Goal: Information Seeking & Learning: Learn about a topic

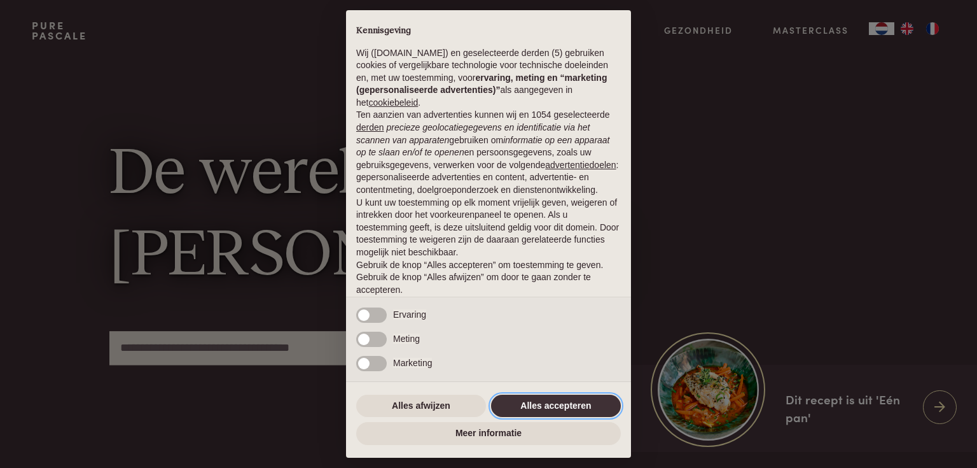
drag, startPoint x: 533, startPoint y: 403, endPoint x: 570, endPoint y: 374, distance: 47.1
click at [535, 402] on button "Alles accepteren" at bounding box center [556, 405] width 130 height 23
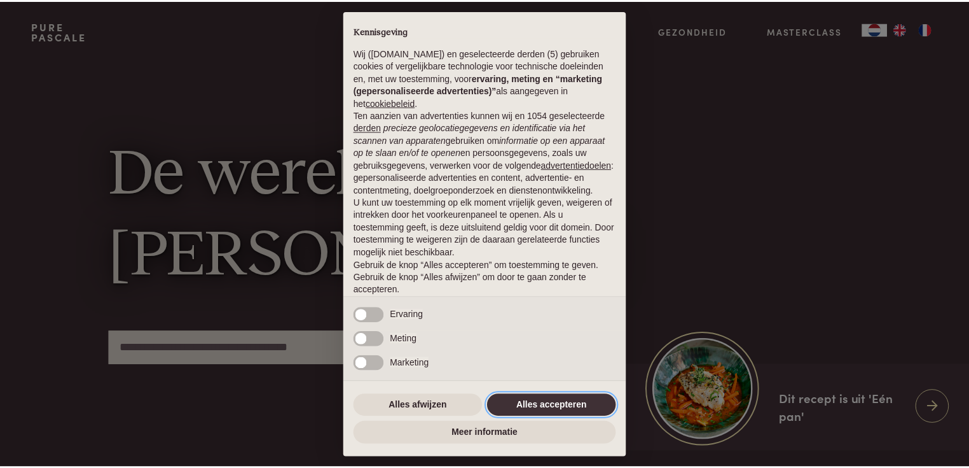
scroll to position [43, 0]
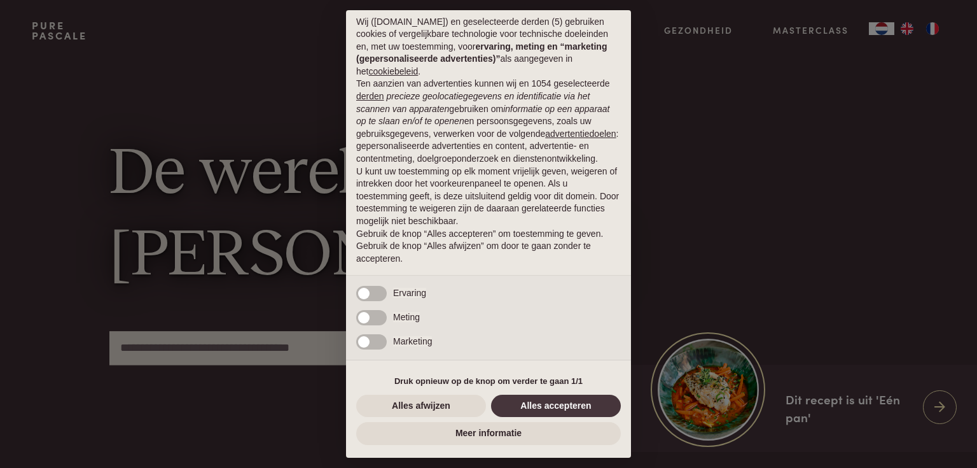
click at [939, 29] on div "× Kennisgeving Wij (purepascale.com) en geselecteerde derden (5) gebruiken cook…" at bounding box center [488, 234] width 977 height 468
click at [530, 418] on div "Alles afwijzen Alles accepteren" at bounding box center [488, 406] width 265 height 28
click at [539, 405] on button "Alles accepteren" at bounding box center [556, 405] width 130 height 23
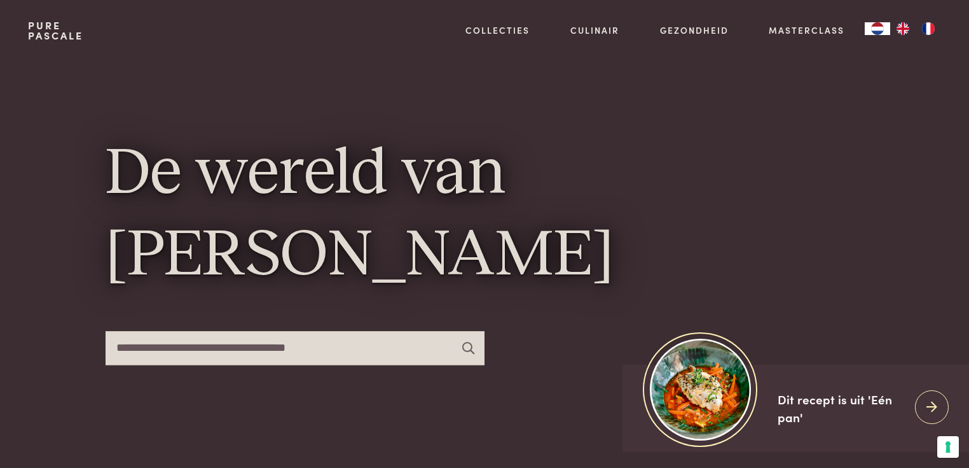
click at [930, 25] on img "FR" at bounding box center [928, 28] width 15 height 13
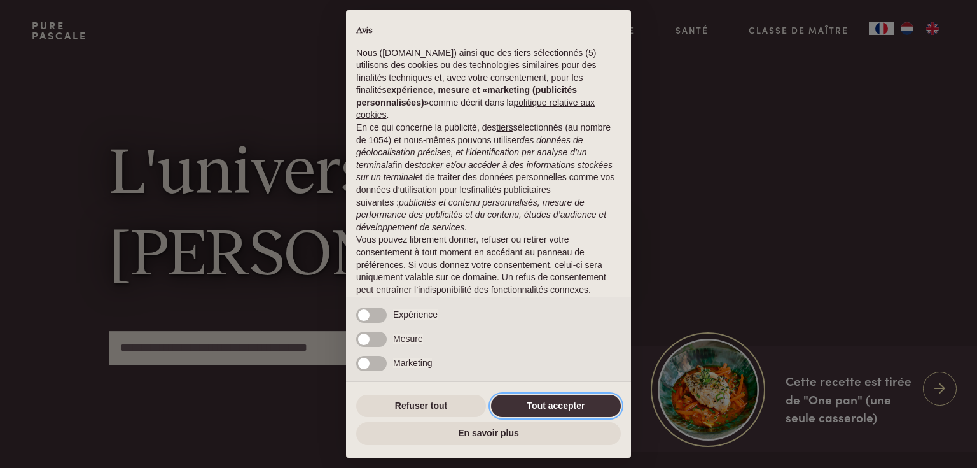
click at [563, 403] on button "Tout accepter" at bounding box center [556, 405] width 130 height 23
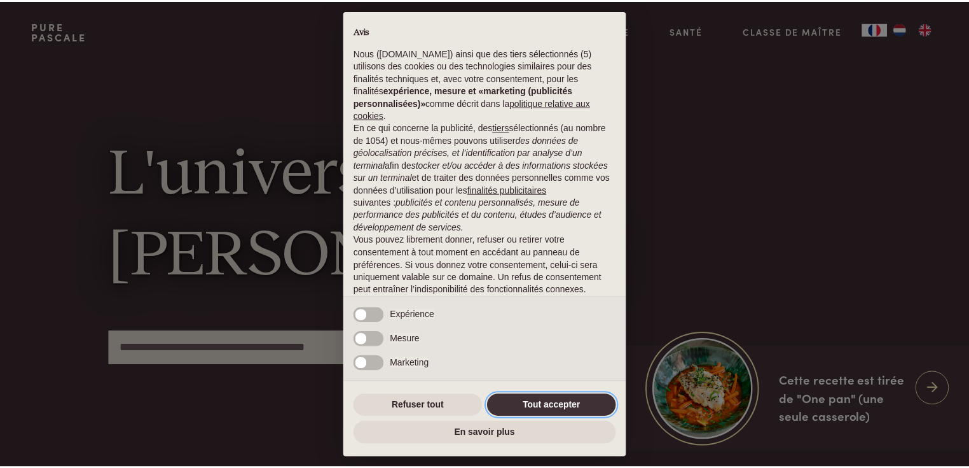
scroll to position [56, 0]
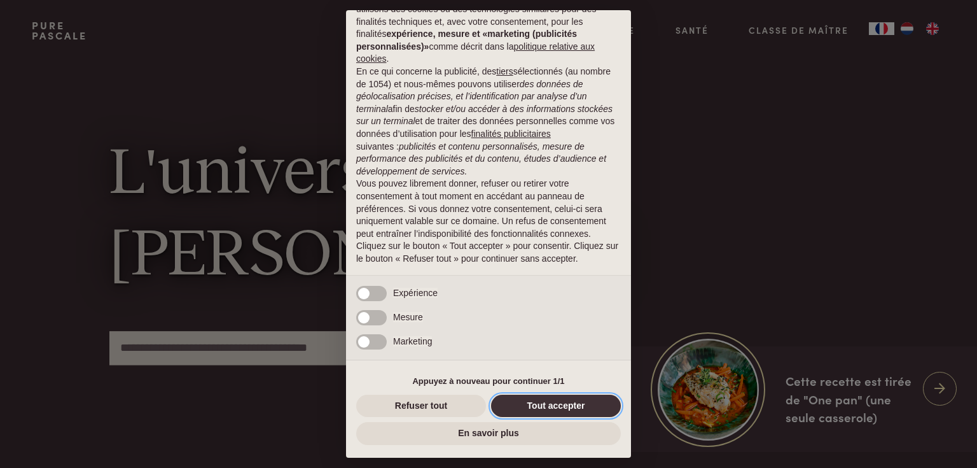
click at [557, 405] on button "Tout accepter" at bounding box center [556, 405] width 130 height 23
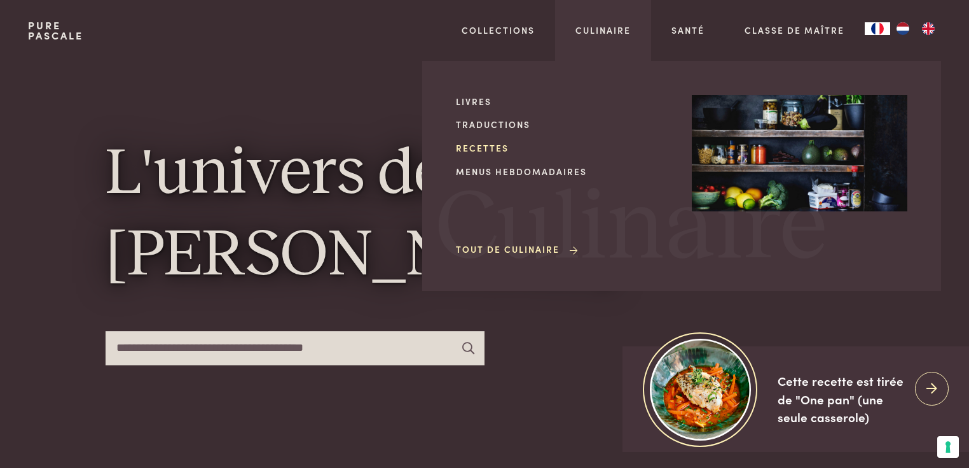
click at [464, 150] on link "Recettes" at bounding box center [564, 147] width 216 height 13
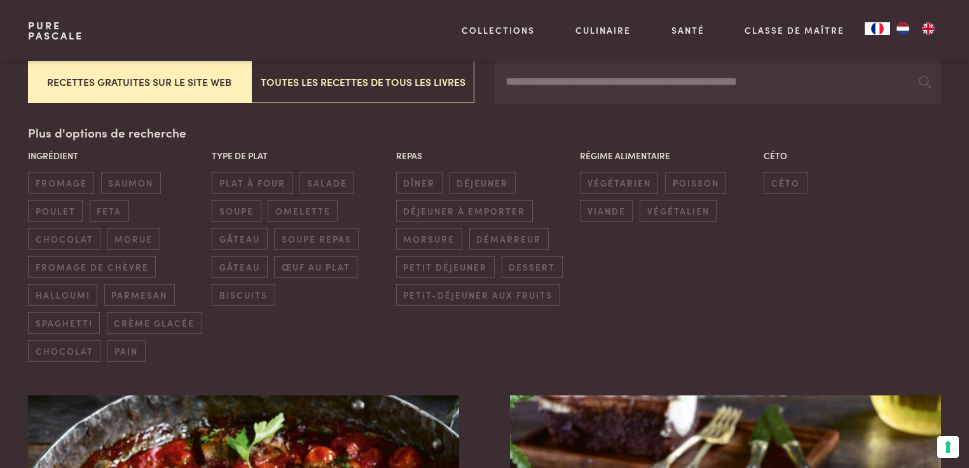
scroll to position [305, 0]
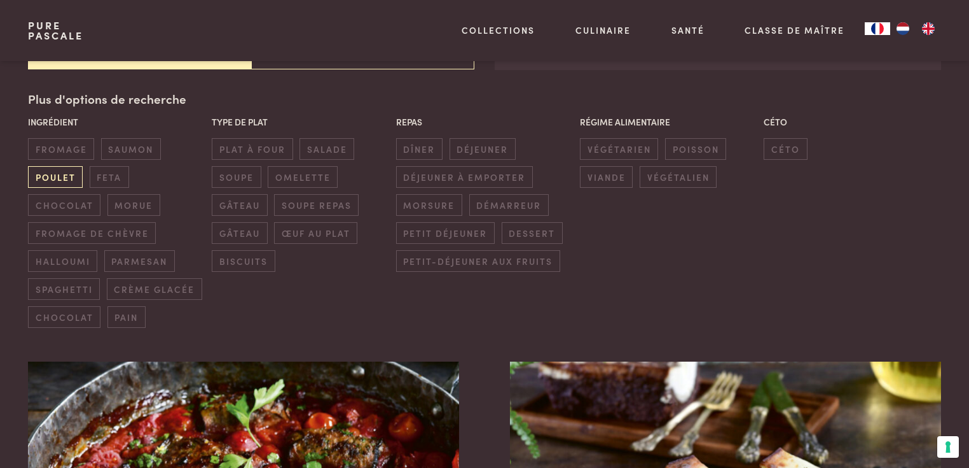
click at [55, 172] on span "poulet" at bounding box center [55, 176] width 55 height 21
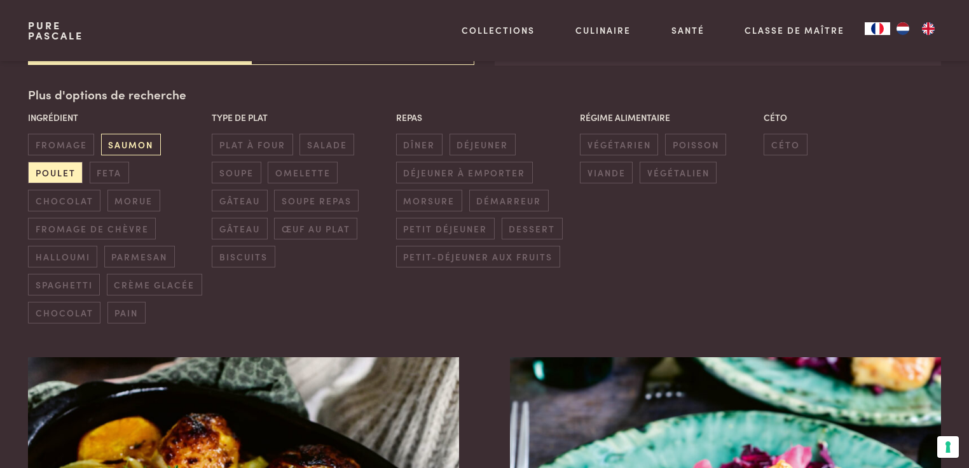
scroll to position [310, 0]
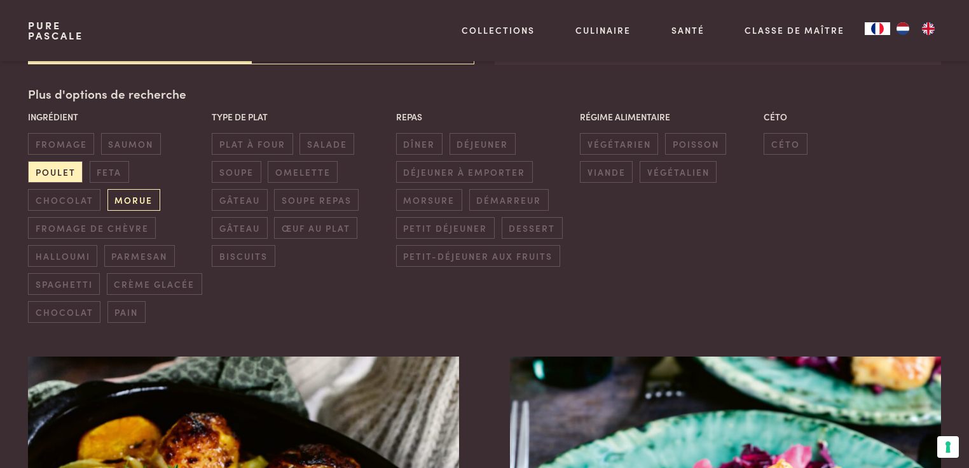
click at [147, 197] on span "morue" at bounding box center [134, 199] width 53 height 21
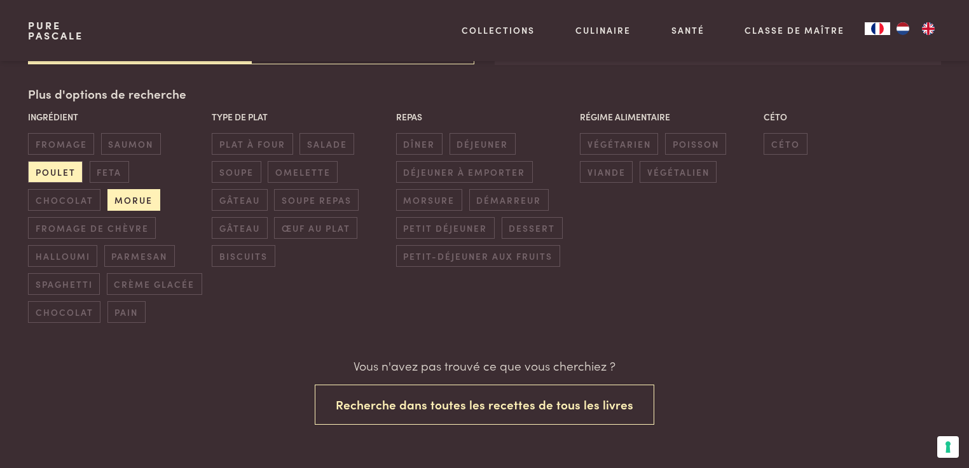
click at [122, 200] on span "morue" at bounding box center [134, 199] width 53 height 21
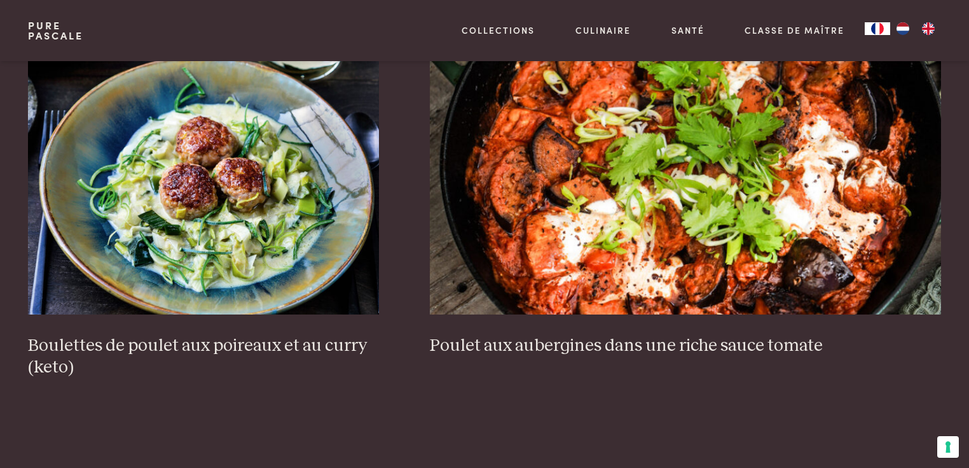
scroll to position [972, 0]
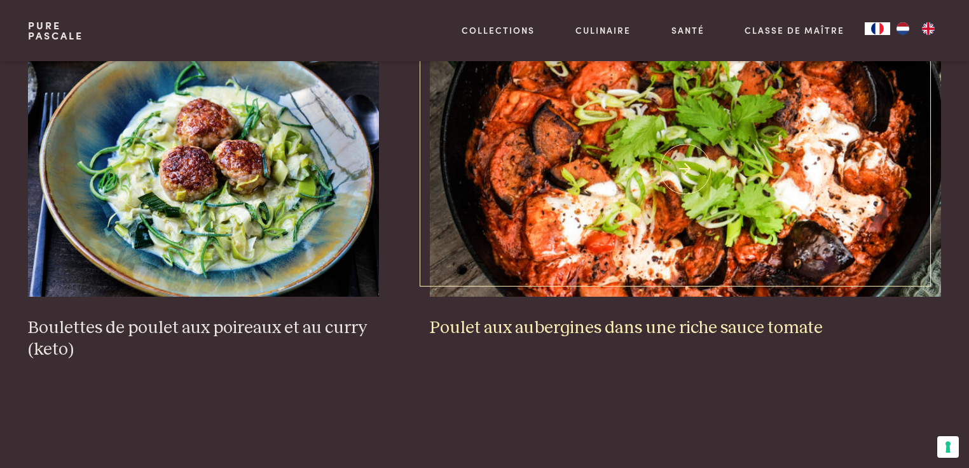
click at [719, 325] on h3 "Poulet aux aubergines dans une riche sauce tomate" at bounding box center [686, 328] width 512 height 22
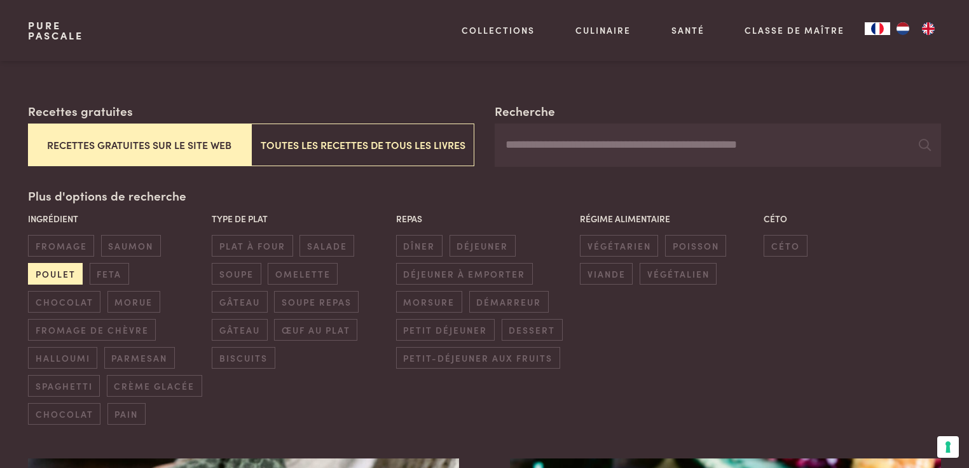
click at [55, 275] on span "poulet" at bounding box center [55, 273] width 55 height 21
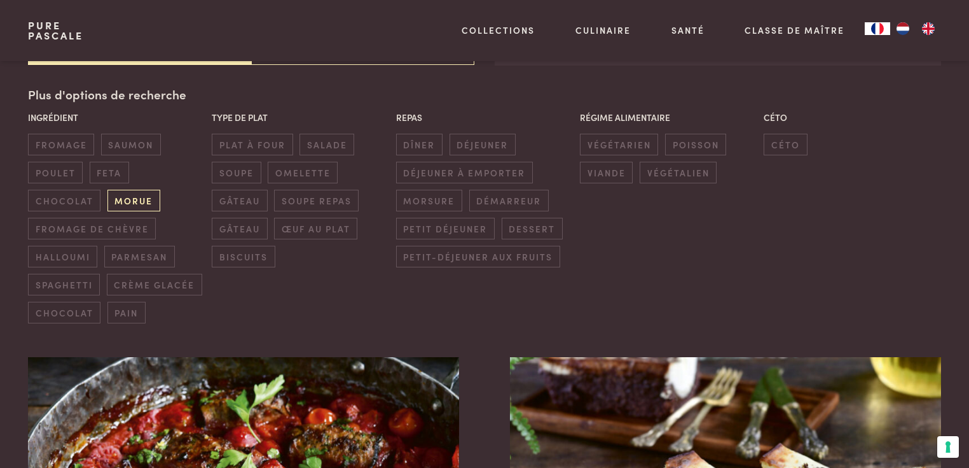
scroll to position [310, 0]
click at [132, 192] on span "morue" at bounding box center [134, 199] width 53 height 21
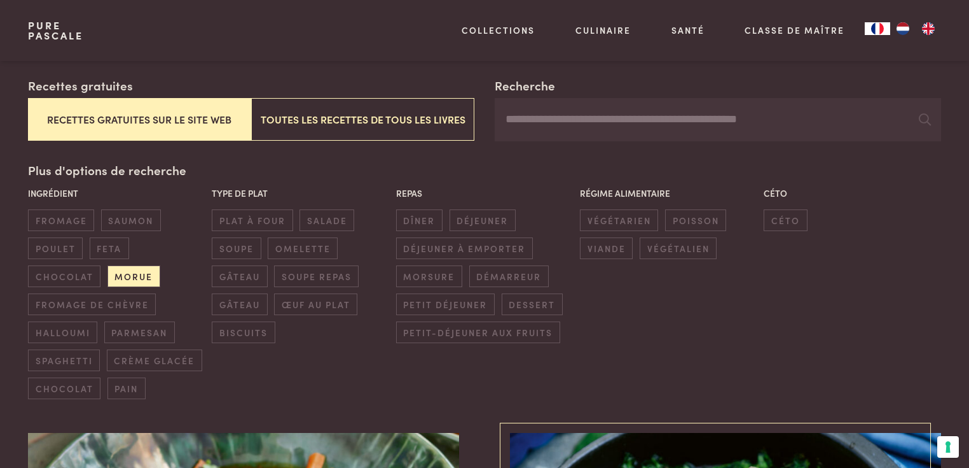
scroll to position [209, 0]
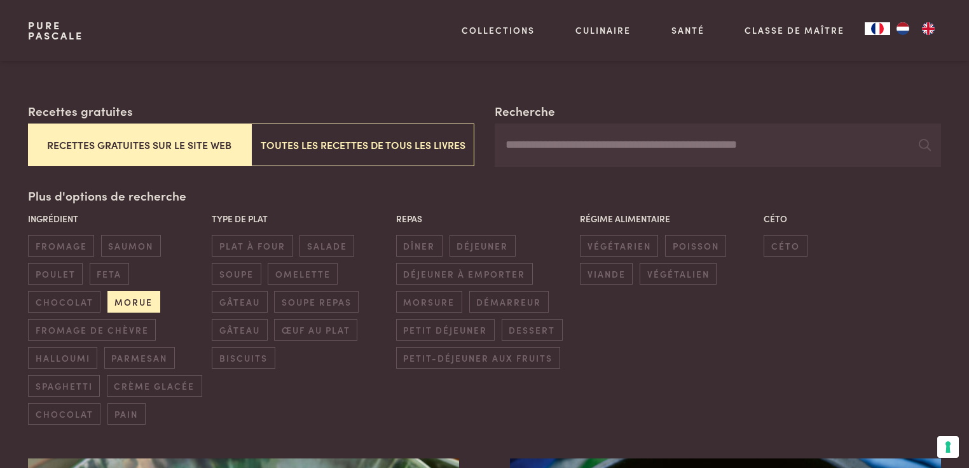
click at [138, 302] on span "morue" at bounding box center [134, 301] width 53 height 21
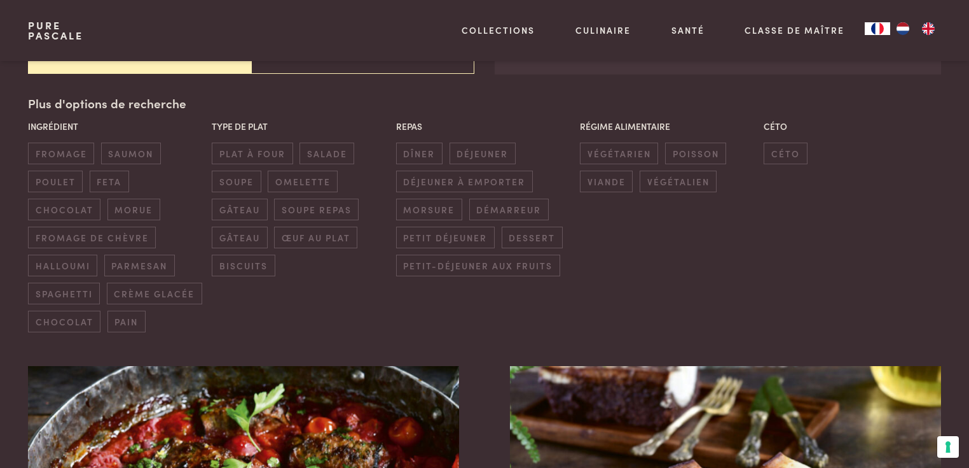
scroll to position [260, 0]
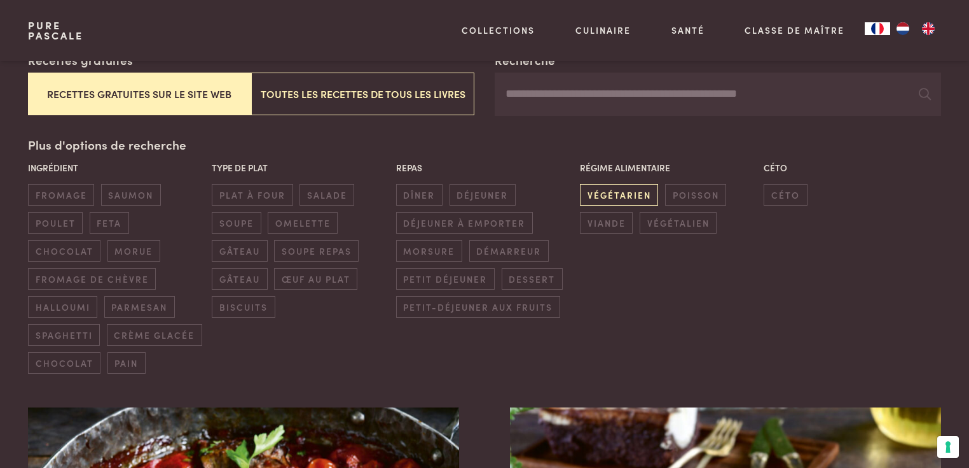
click at [616, 199] on span "végétarien" at bounding box center [619, 194] width 78 height 21
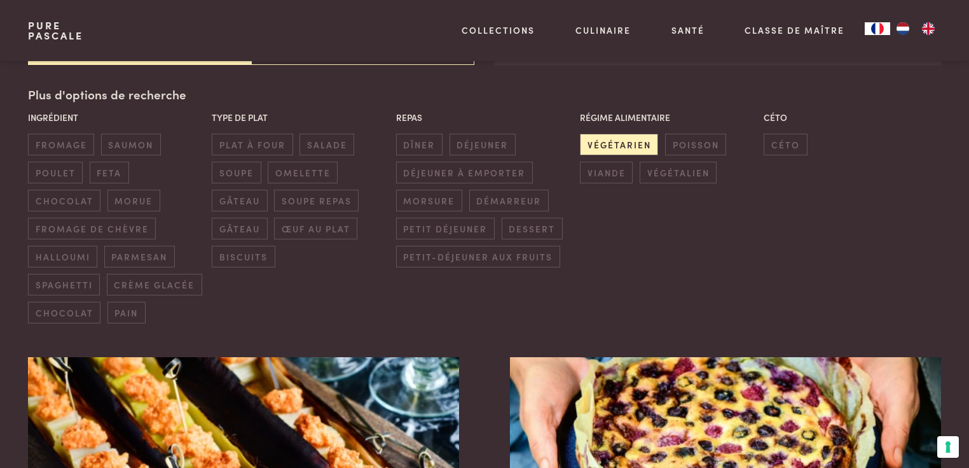
scroll to position [310, 0]
click at [772, 137] on span "céto" at bounding box center [785, 143] width 43 height 21
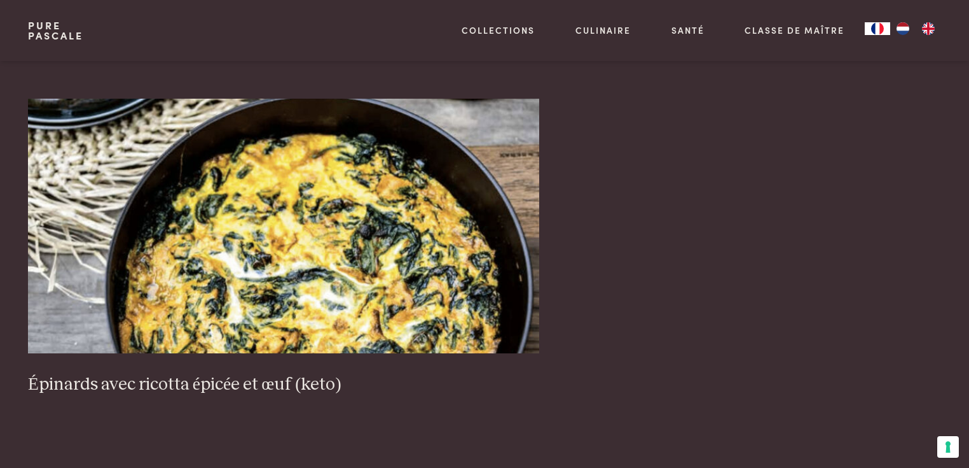
scroll to position [1277, 0]
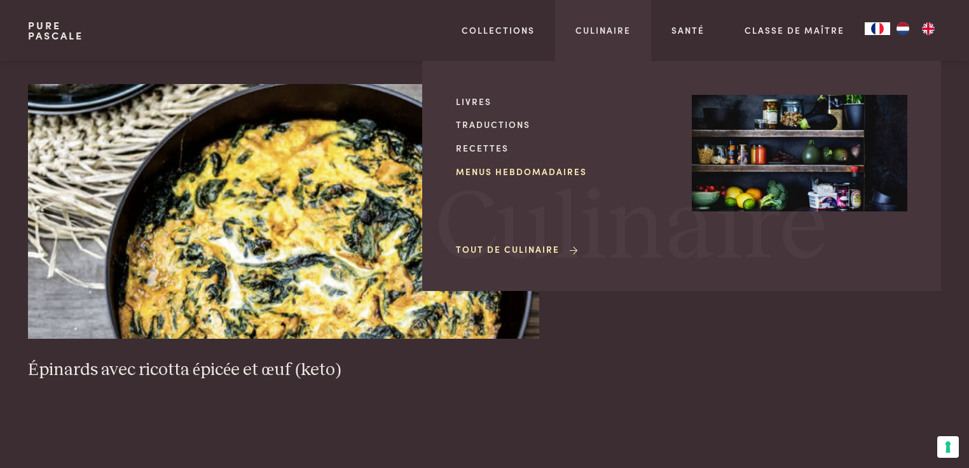
click at [536, 172] on link "Menus hebdomadaires" at bounding box center [564, 171] width 216 height 13
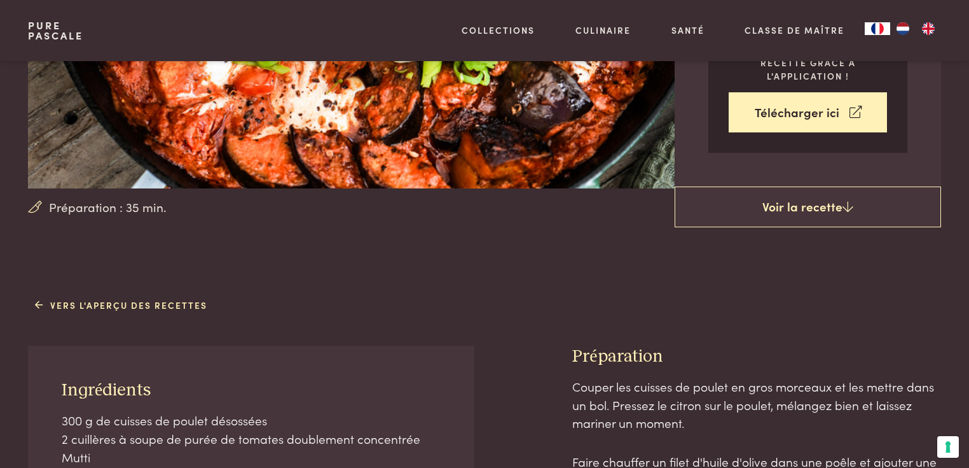
scroll to position [305, 0]
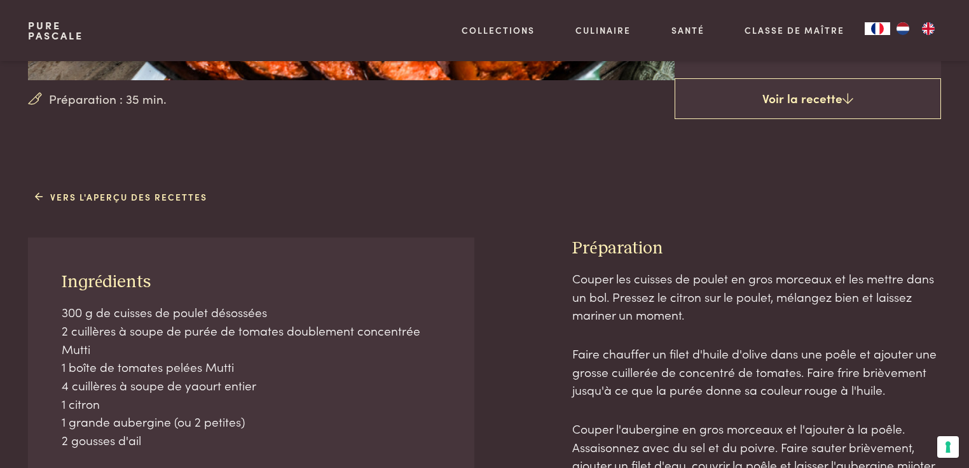
scroll to position [407, 0]
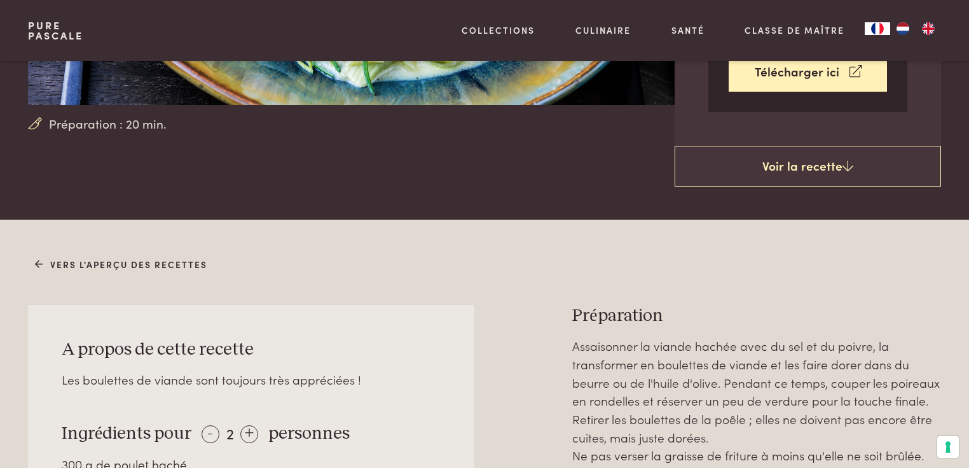
scroll to position [560, 0]
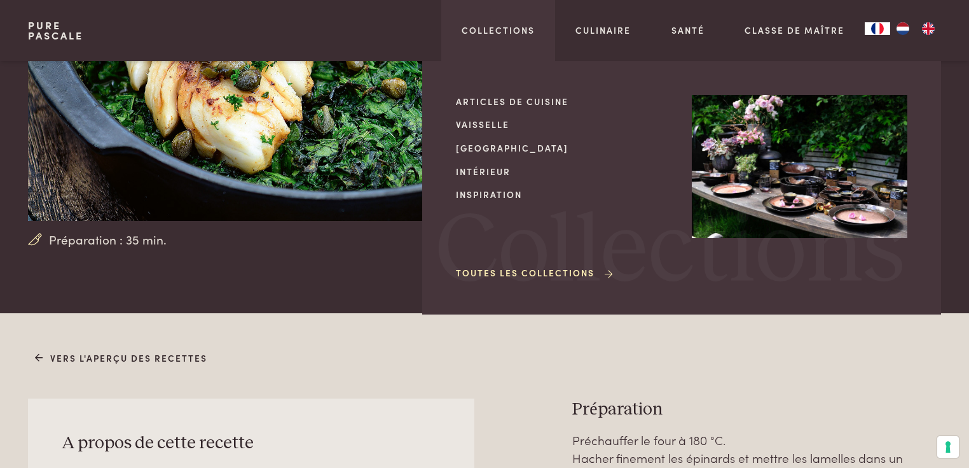
scroll to position [204, 0]
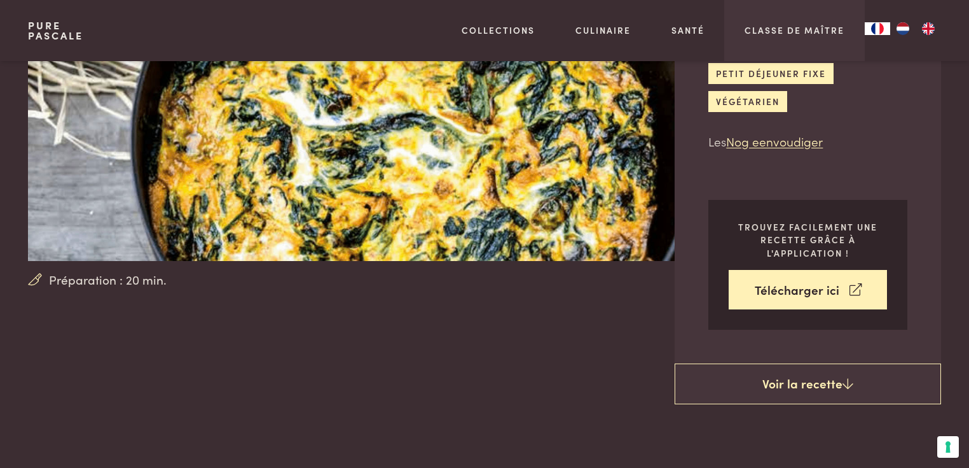
scroll to position [153, 0]
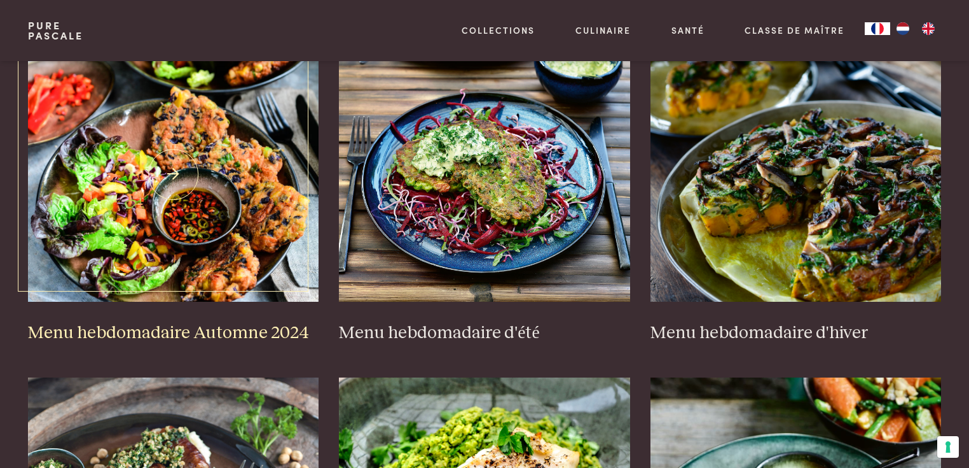
scroll to position [305, 0]
click at [99, 327] on h3 "Menu hebdomadaire Automne 2024" at bounding box center [173, 332] width 291 height 22
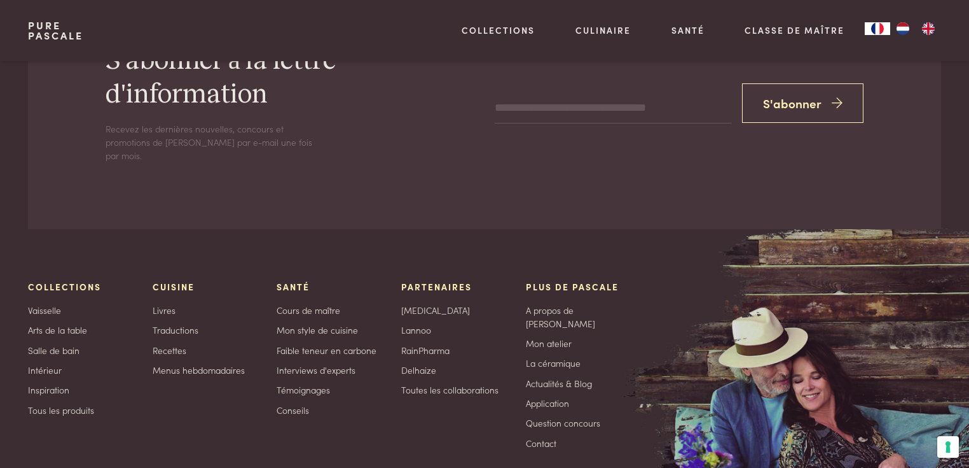
scroll to position [5336, 0]
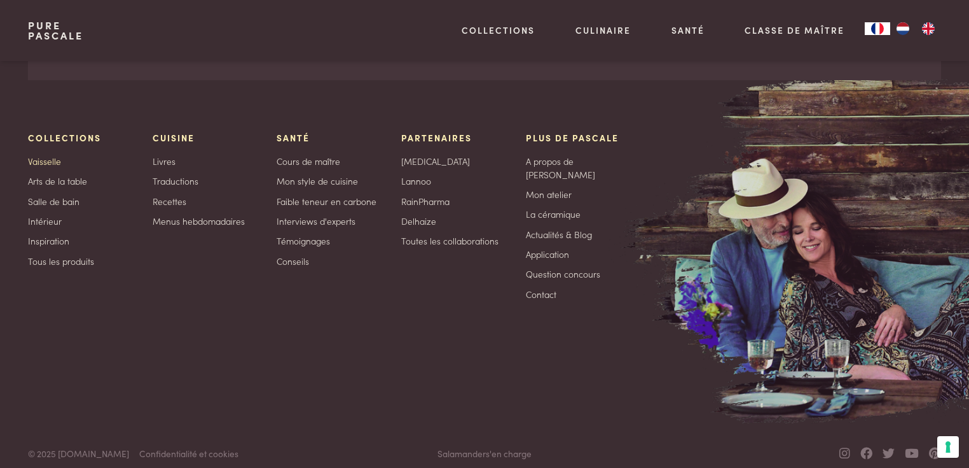
click at [48, 160] on link "Vaisselle" at bounding box center [44, 161] width 33 height 13
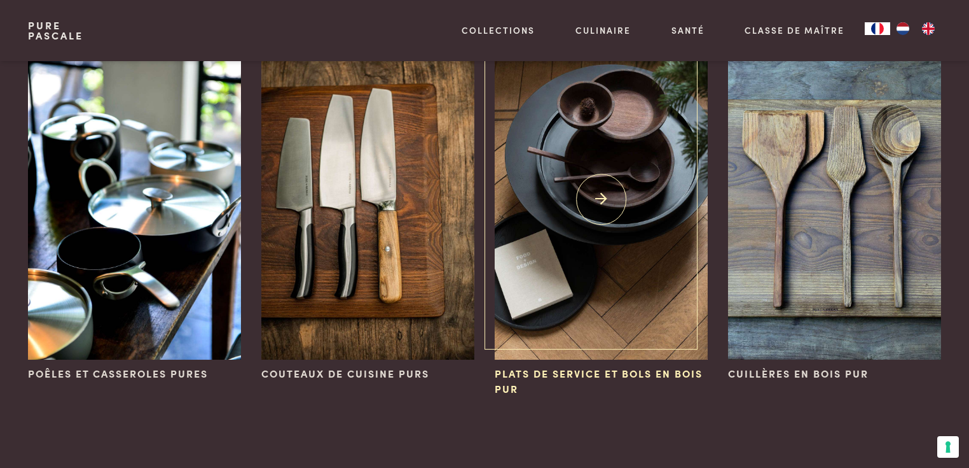
scroll to position [102, 0]
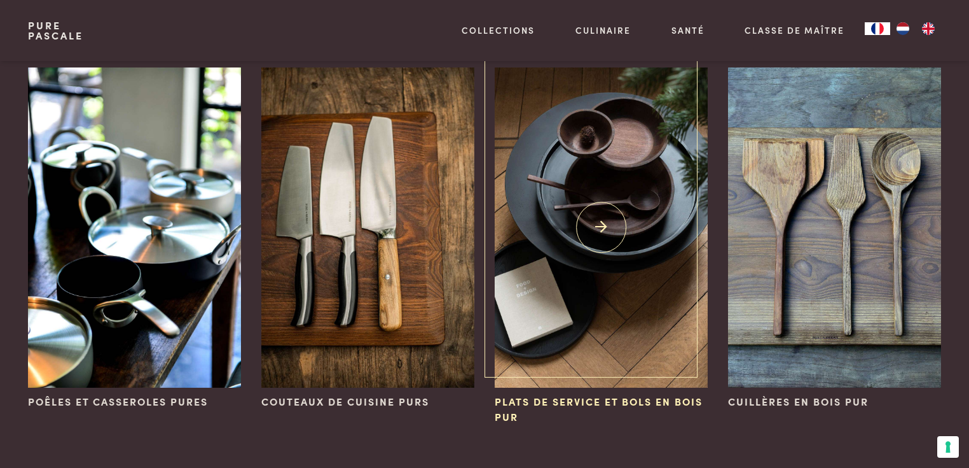
click at [574, 402] on span "Plats de service et bols en bois pur" at bounding box center [601, 409] width 213 height 31
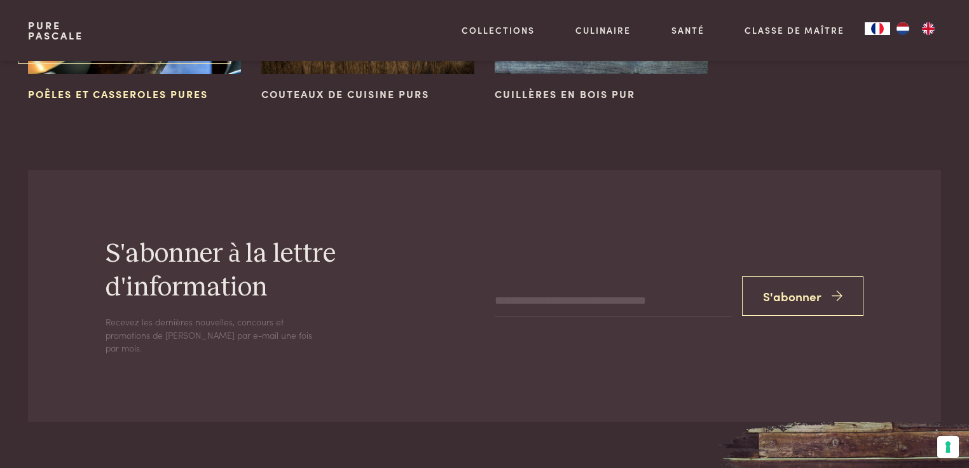
scroll to position [2184, 0]
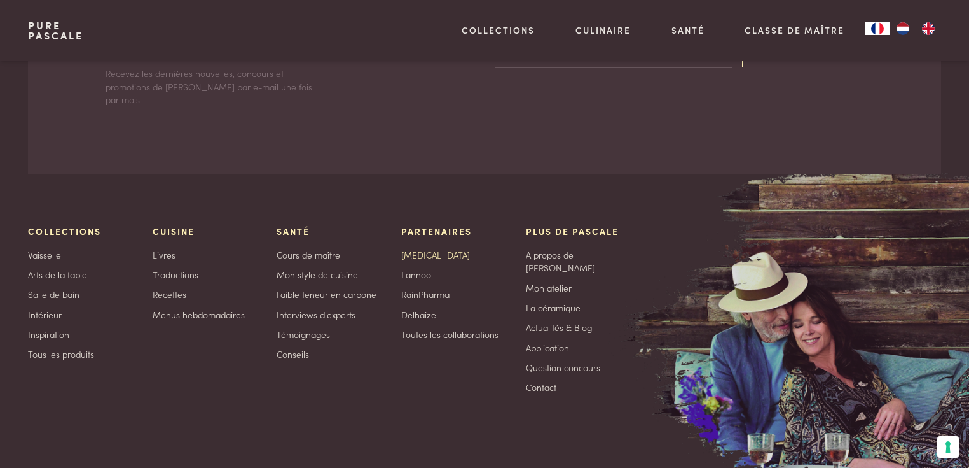
click at [410, 248] on link "[MEDICAL_DATA]" at bounding box center [435, 254] width 69 height 13
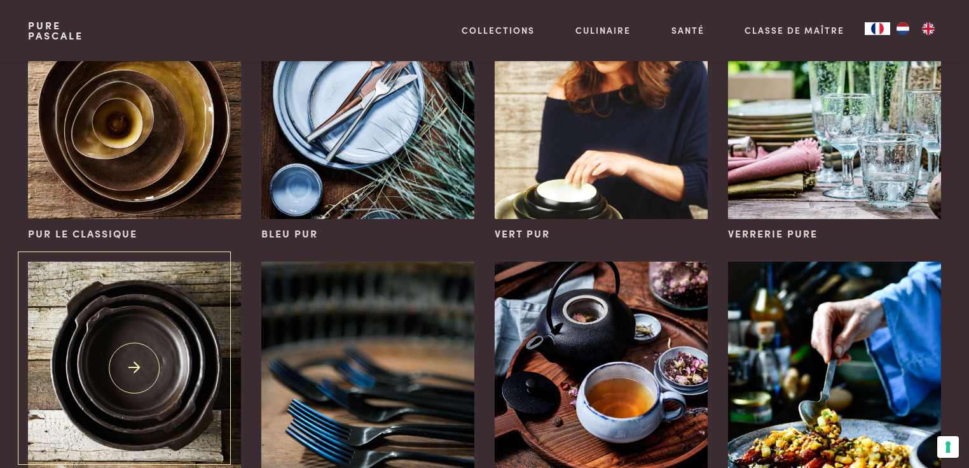
scroll to position [356, 0]
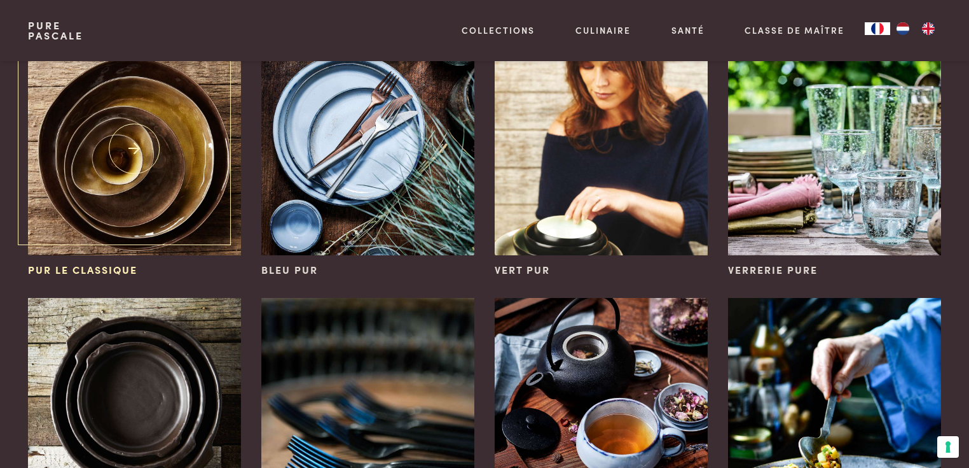
click at [76, 242] on img at bounding box center [134, 148] width 213 height 213
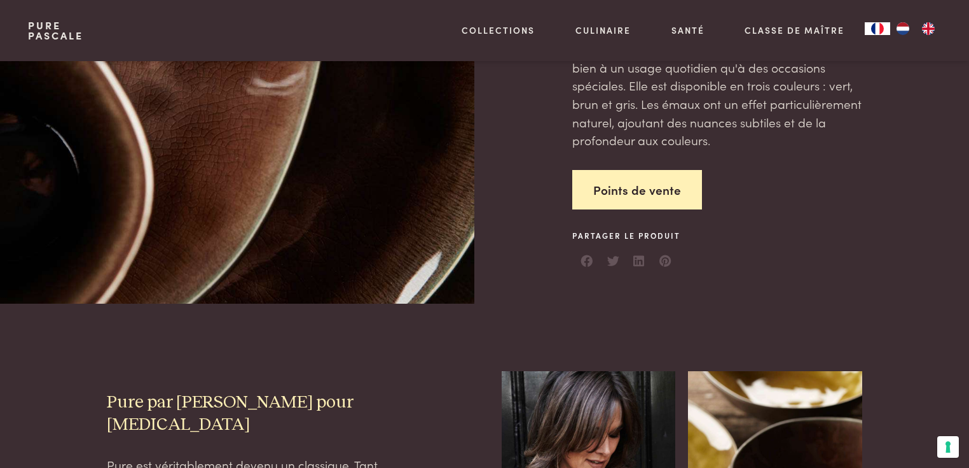
scroll to position [204, 0]
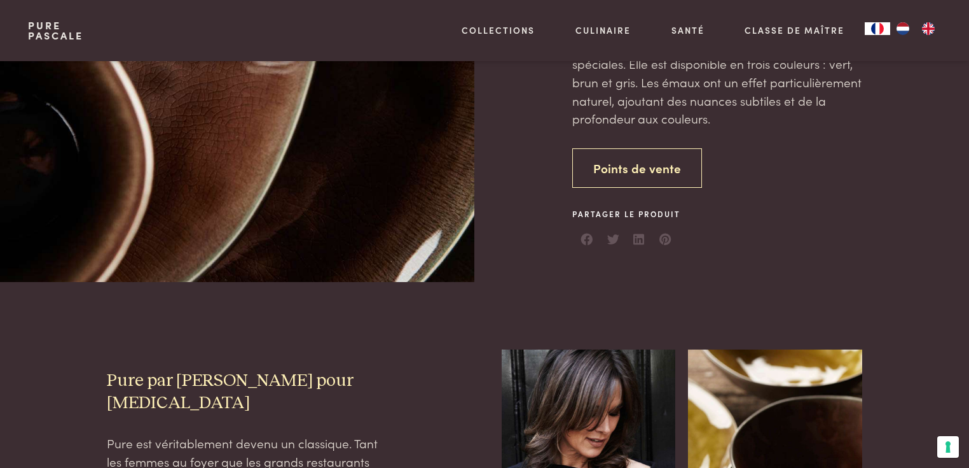
click at [659, 171] on link "Points de vente" at bounding box center [638, 168] width 130 height 40
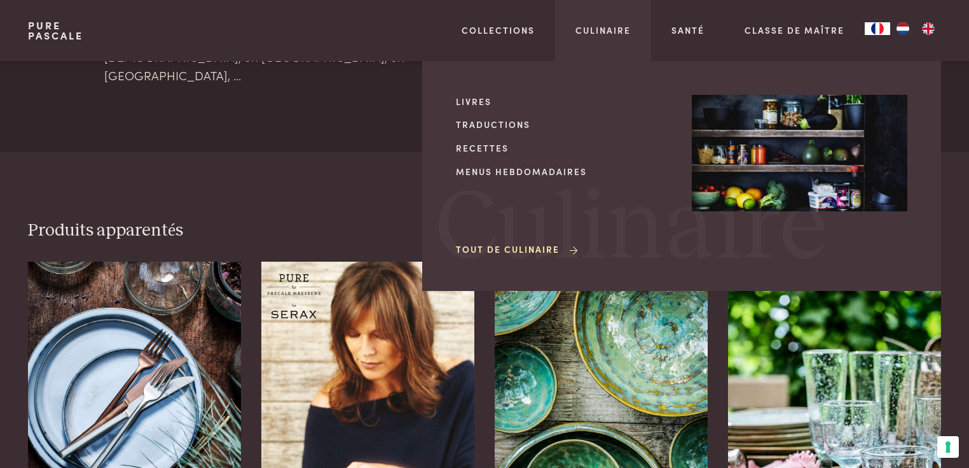
scroll to position [1878, 0]
